Goal: Information Seeking & Learning: Find specific page/section

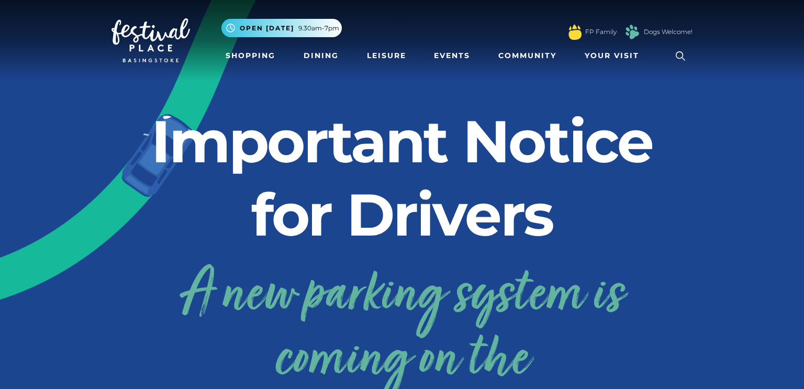
click at [679, 55] on icon at bounding box center [681, 56] width 16 height 16
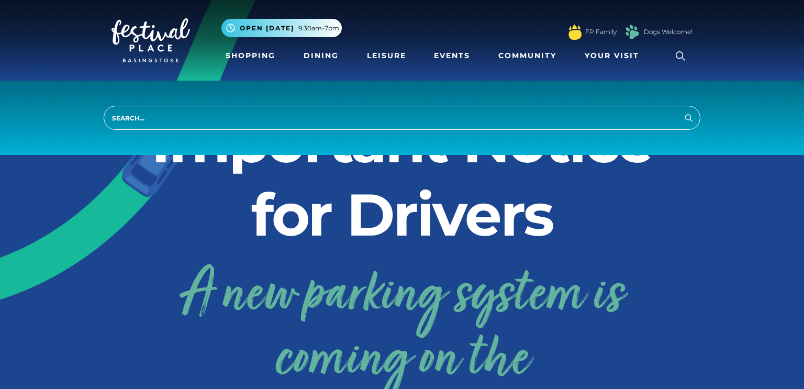
click at [465, 117] on input "search" at bounding box center [402, 118] width 597 height 24
type input "parking"
click at [683, 111] on button "Search" at bounding box center [689, 117] width 13 height 13
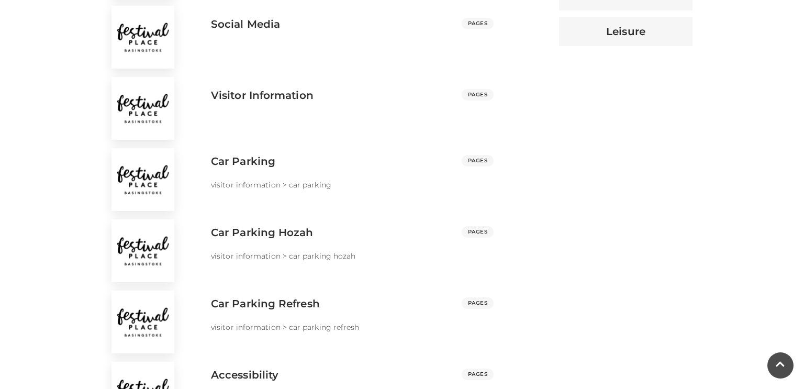
scroll to position [672, 0]
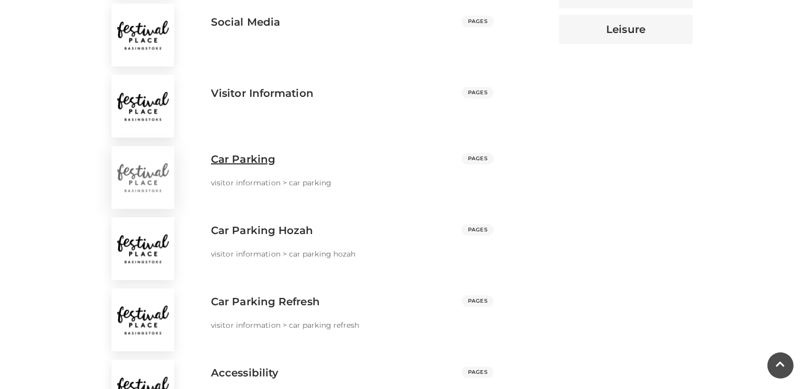
click at [244, 161] on h3 "Car Parking" at bounding box center [243, 159] width 64 height 13
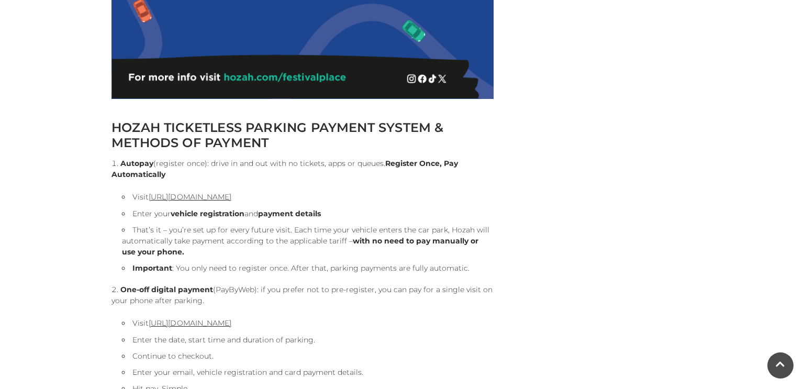
scroll to position [1007, 0]
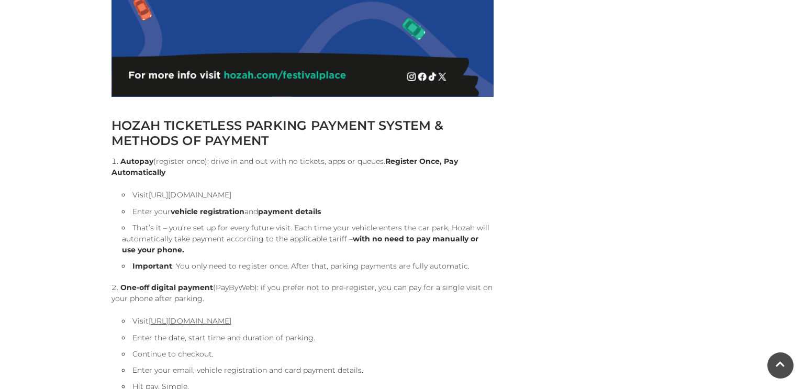
click at [215, 193] on link "[URL][DOMAIN_NAME]" at bounding box center [190, 194] width 83 height 9
